Goal: Information Seeking & Learning: Learn about a topic

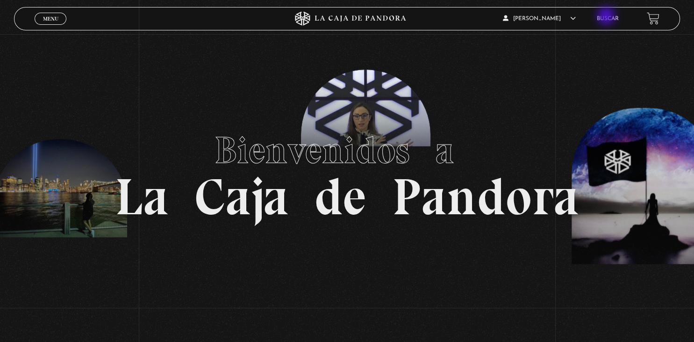
click at [607, 17] on link "Buscar" at bounding box center [608, 19] width 22 height 6
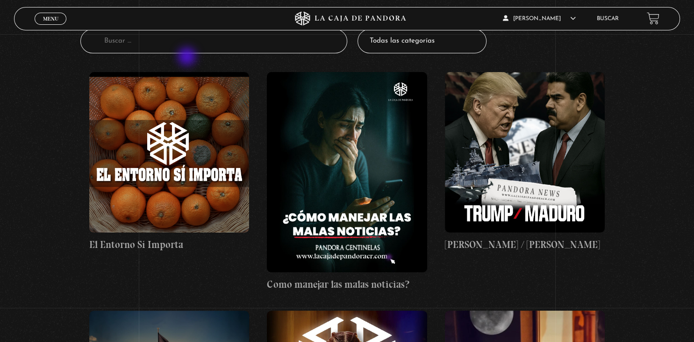
scroll to position [101, 0]
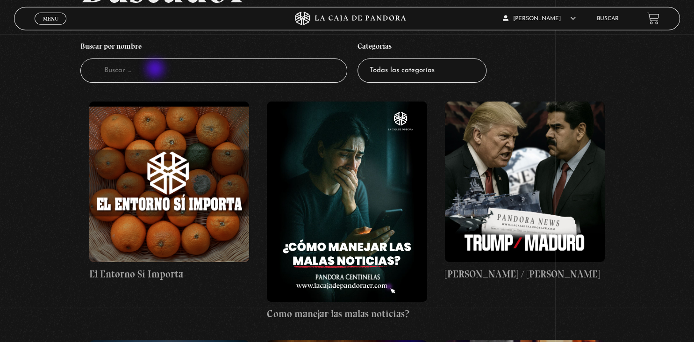
click at [156, 70] on input "Buscador" at bounding box center [213, 70] width 266 height 25
type input "mascotas"
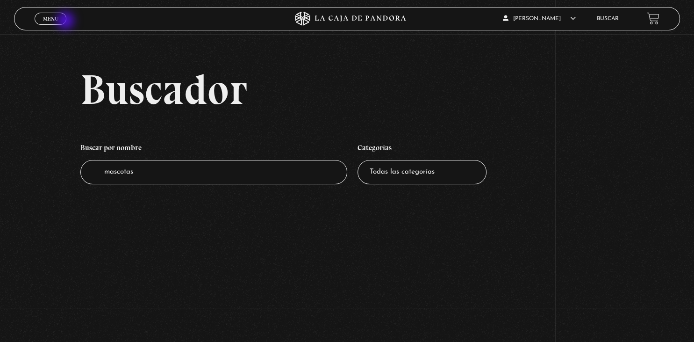
click at [66, 22] on div "Menu Cerrar" at bounding box center [139, 18] width 208 height 22
click at [597, 20] on link "Buscar" at bounding box center [608, 19] width 22 height 6
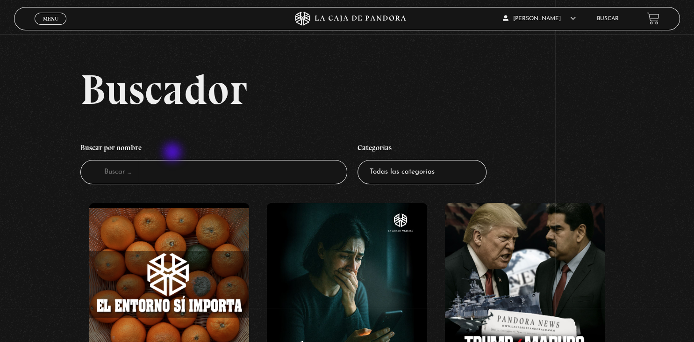
click at [173, 153] on h4 "Buscar por nombre" at bounding box center [213, 149] width 266 height 22
click at [156, 187] on li "Buscar por nombre Buscador" at bounding box center [213, 161] width 266 height 55
click at [141, 172] on input "Buscador" at bounding box center [213, 172] width 266 height 25
type input "mascota"
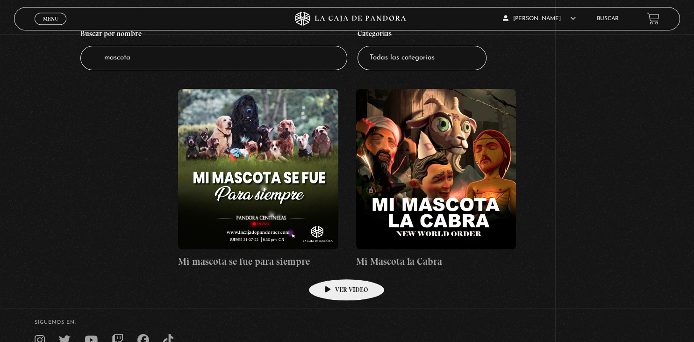
scroll to position [116, 0]
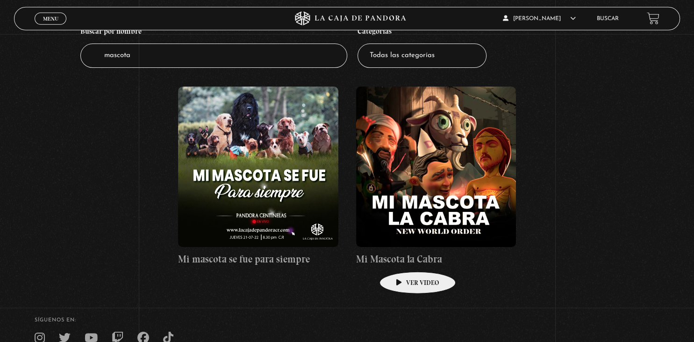
click at [403, 258] on h4 "Mi Mascota la Cabra" at bounding box center [436, 258] width 160 height 15
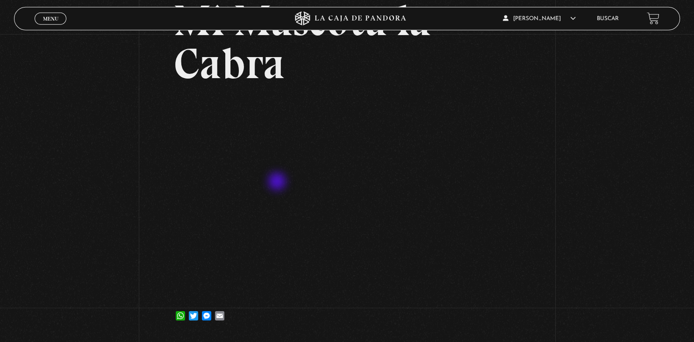
scroll to position [103, 0]
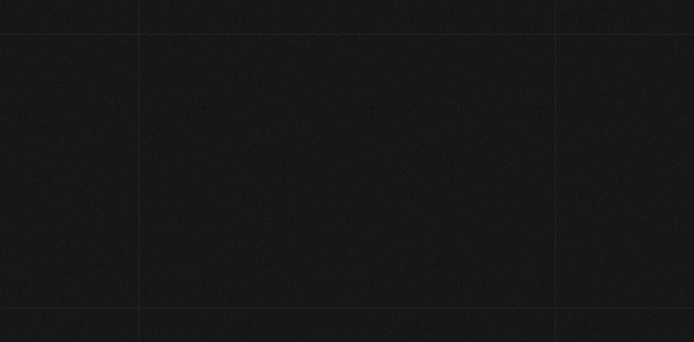
scroll to position [116, 0]
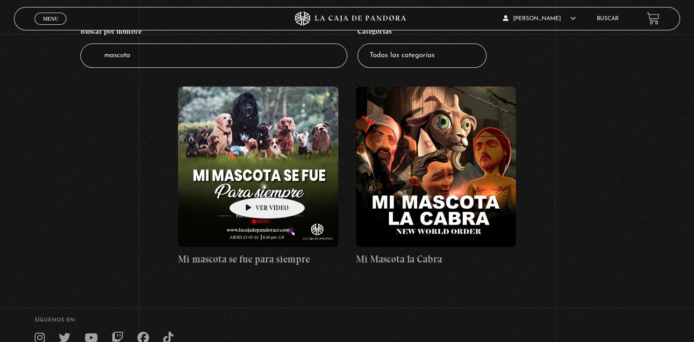
click at [252, 183] on figure at bounding box center [258, 166] width 160 height 160
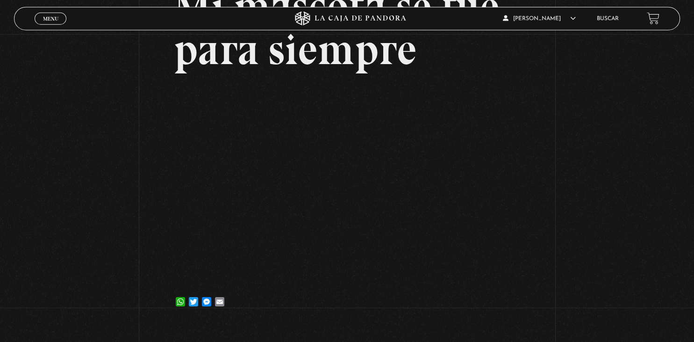
scroll to position [103, 0]
